Goal: Information Seeking & Learning: Learn about a topic

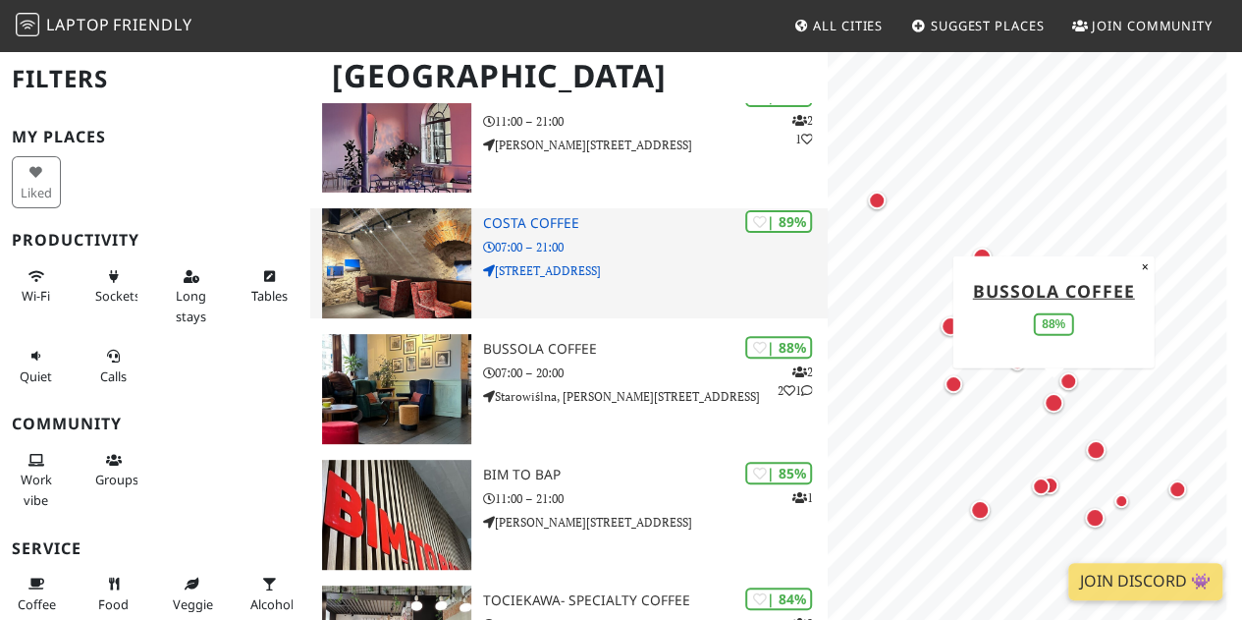
scroll to position [196, 0]
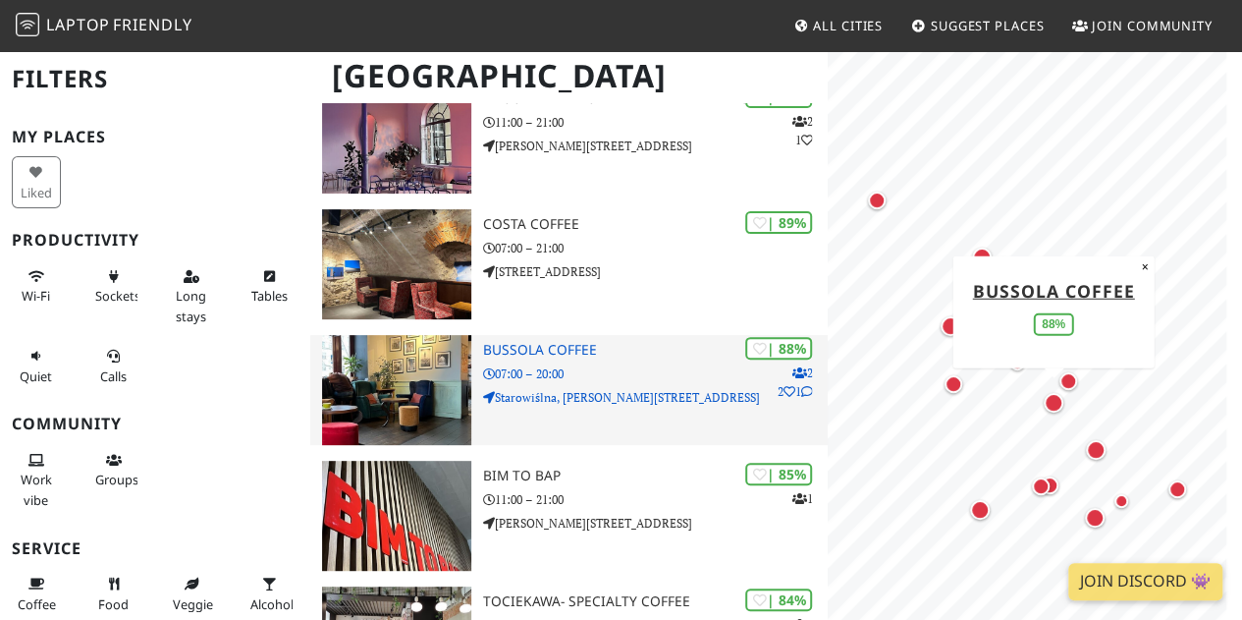
click at [621, 362] on div "| 88% 2 2 1 Bussola Coffee 07:00 – 20:00 [GEOGRAPHIC_DATA], [PERSON_NAME][STREE…" at bounding box center [655, 390] width 345 height 110
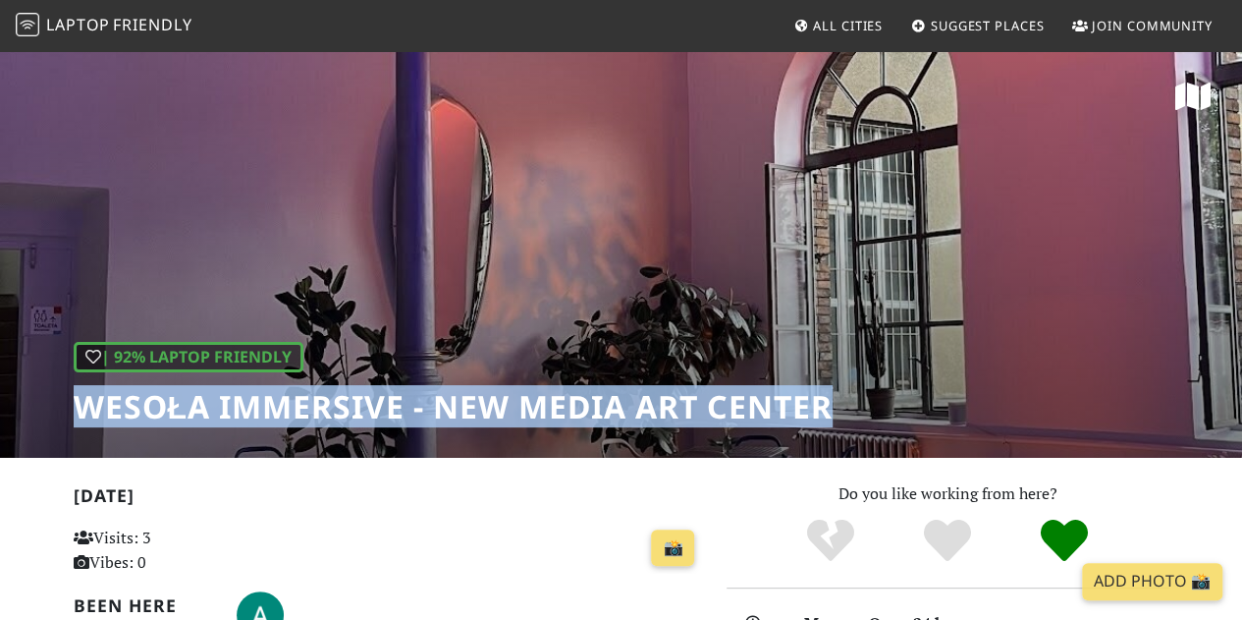
drag, startPoint x: 73, startPoint y: 402, endPoint x: 731, endPoint y: 401, distance: 657.9
click at [823, 408] on h1 "Wesoła Immersive - New Media Art Center" at bounding box center [454, 406] width 760 height 37
copy h1 "Wesoła Immersive - New Media Art Cente"
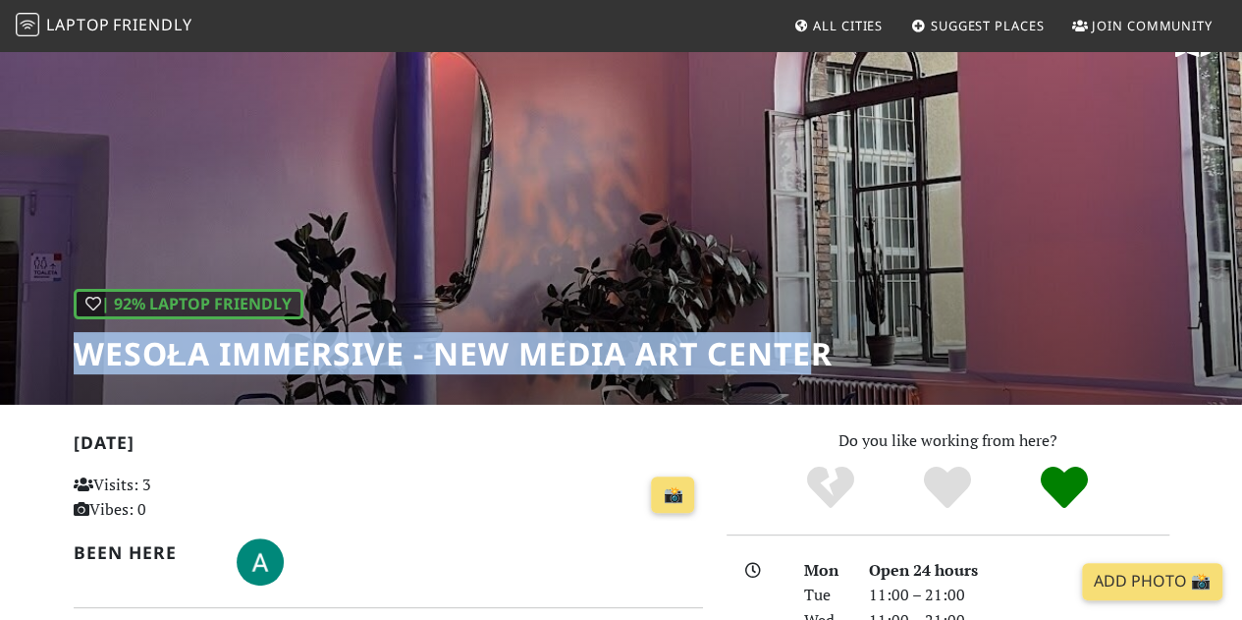
scroll to position [98, 0]
